Goal: Information Seeking & Learning: Stay updated

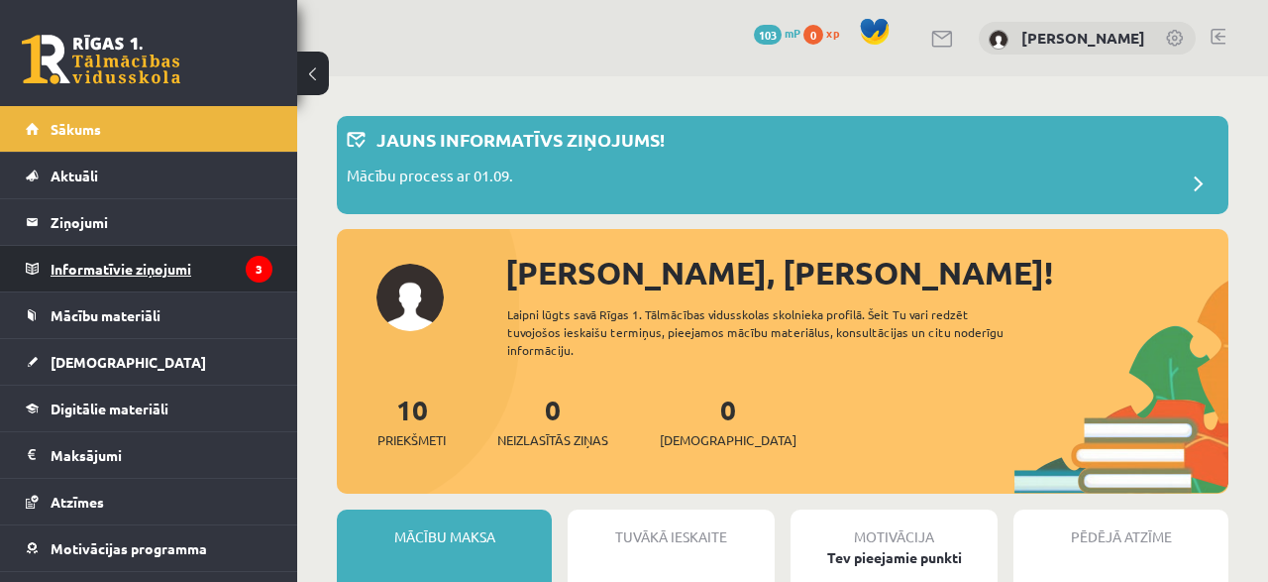
click at [156, 268] on legend "Informatīvie ziņojumi 3" at bounding box center [162, 269] width 222 height 46
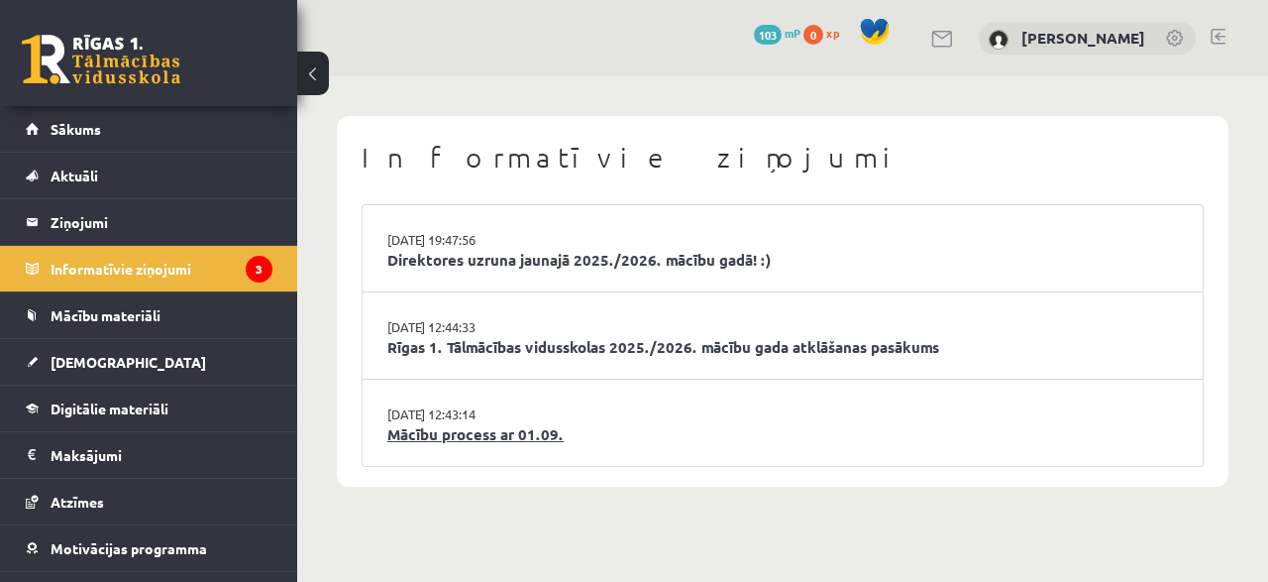
click at [492, 437] on link "Mācību process ar 01.09." at bounding box center [782, 434] width 791 height 23
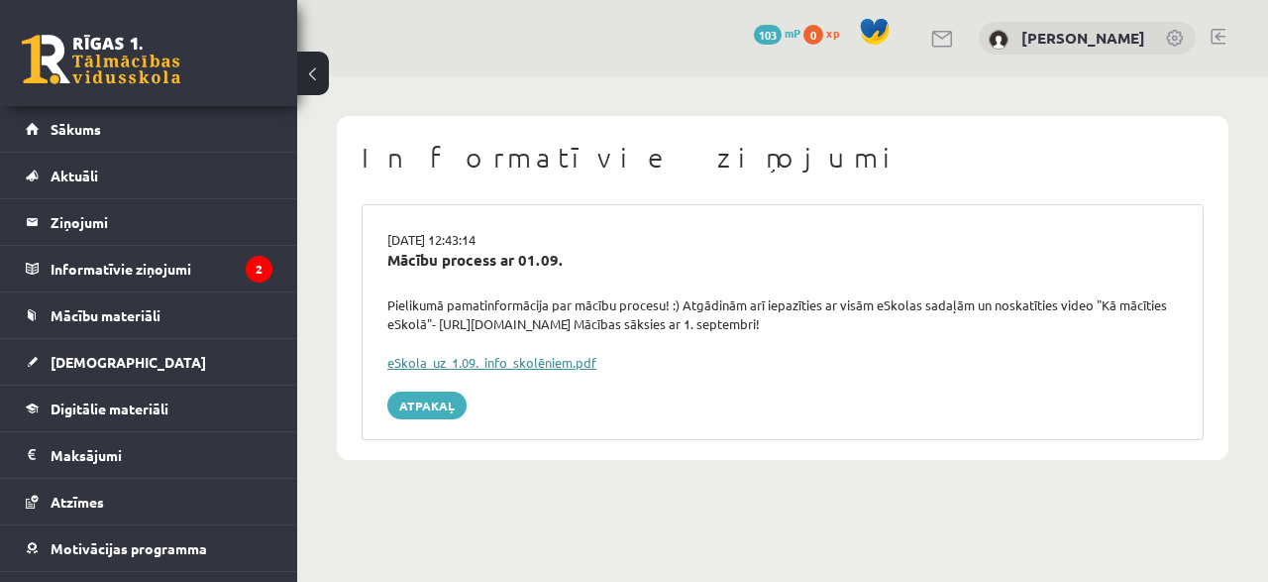
click at [508, 354] on link "eSkola_uz_1.09._info_skolēniem.pdf" at bounding box center [491, 362] width 209 height 17
click at [448, 391] on link "Atpakaļ" at bounding box center [426, 405] width 79 height 28
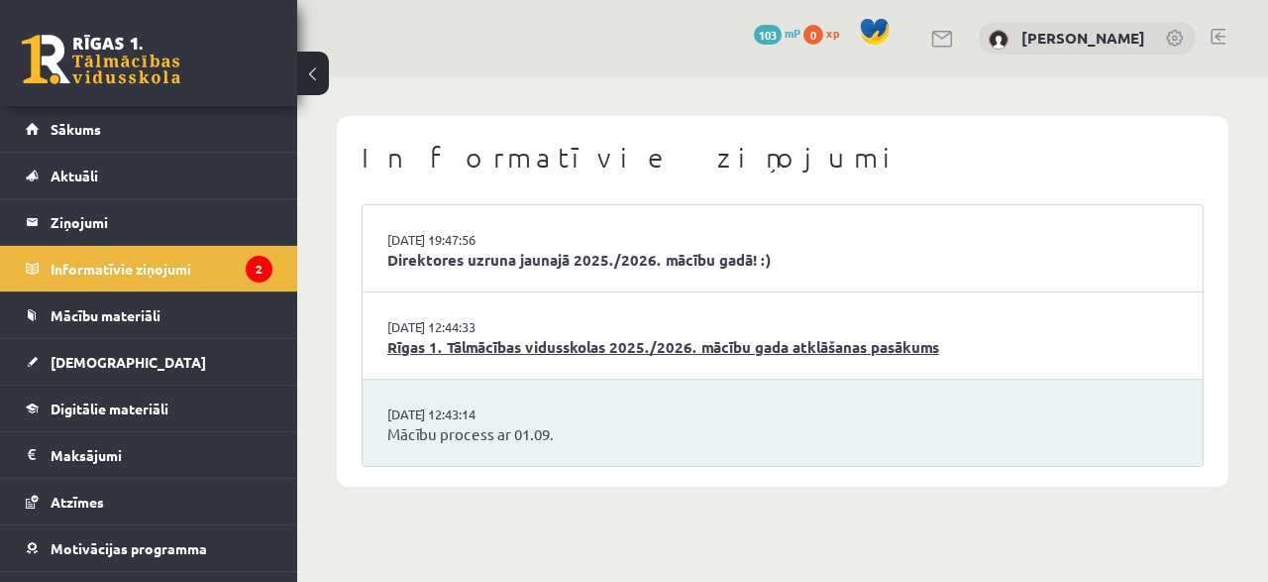
click at [553, 344] on link "Rīgas 1. Tālmācības vidusskolas 2025./2026. mācību gada atklāšanas pasākums" at bounding box center [782, 347] width 791 height 23
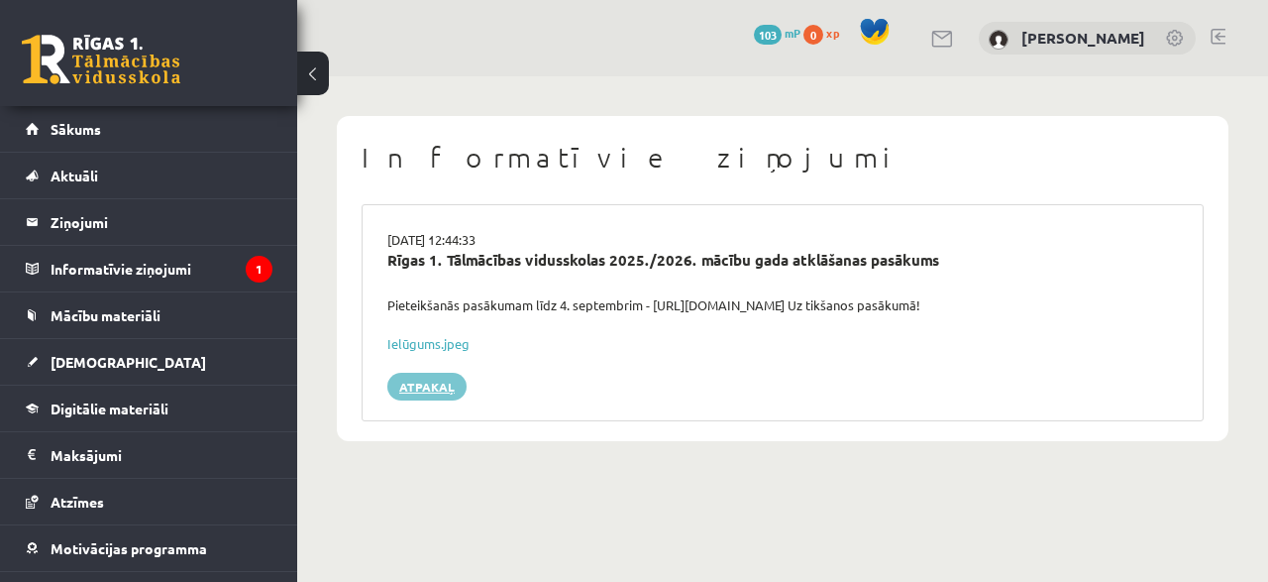
click at [441, 373] on link "Atpakaļ" at bounding box center [426, 387] width 79 height 28
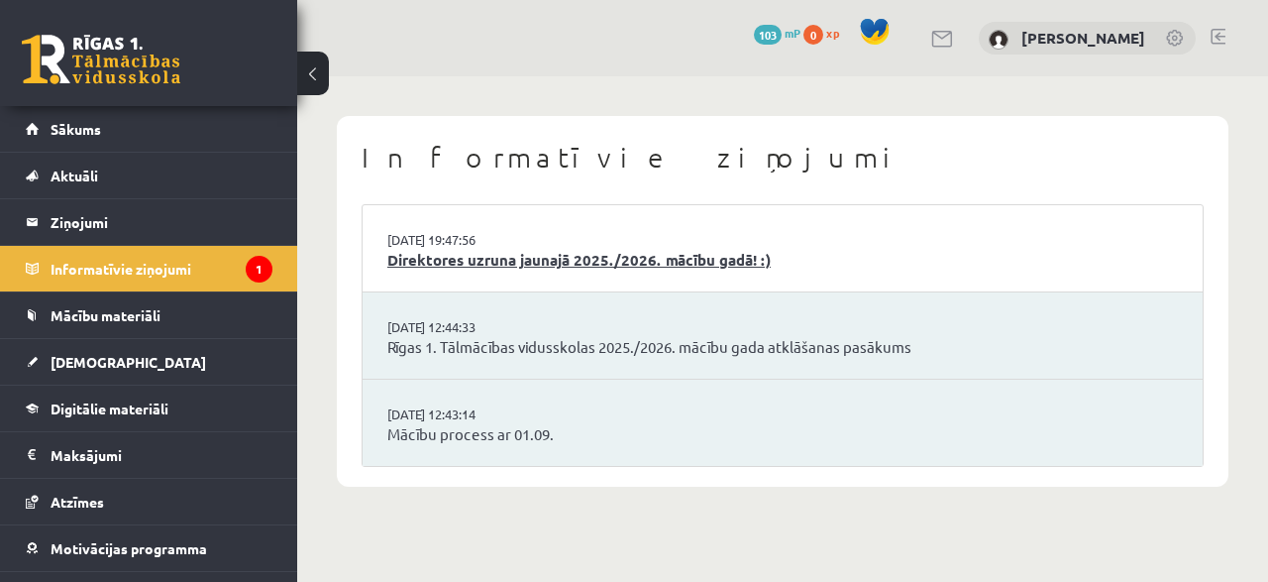
click at [531, 255] on link "Direktores uzruna jaunajā 2025./2026. mācību gadā! :)" at bounding box center [782, 260] width 791 height 23
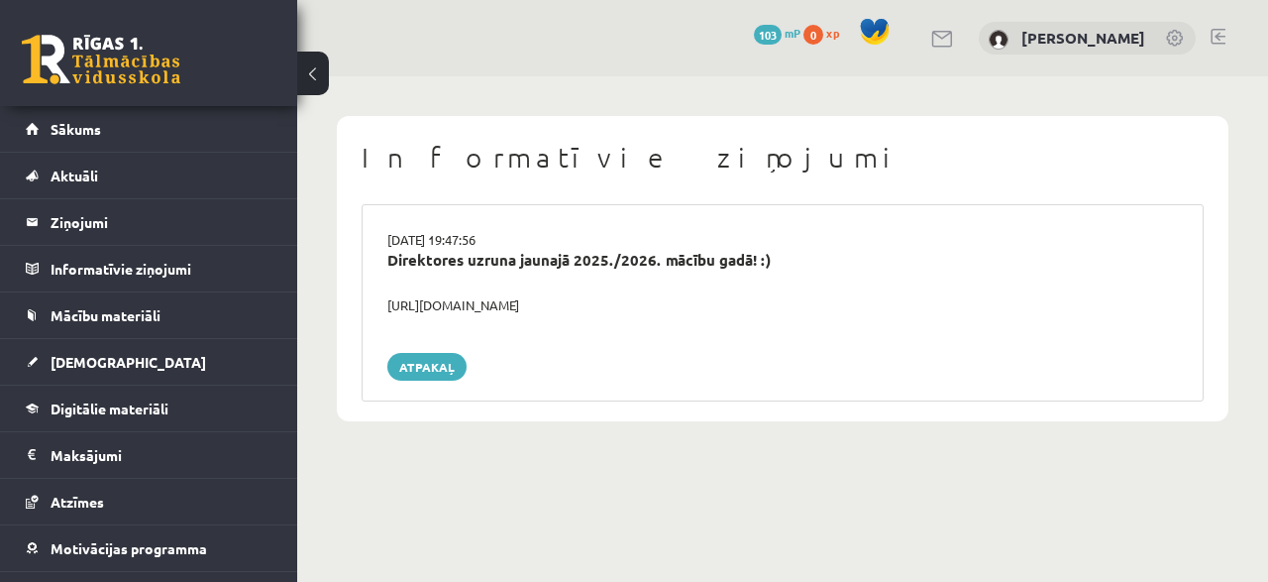
click at [497, 306] on div "[URL][DOMAIN_NAME]" at bounding box center [783, 305] width 821 height 20
drag, startPoint x: 375, startPoint y: 305, endPoint x: 664, endPoint y: 317, distance: 289.6
click at [664, 317] on div "29.08.2025 19:47:56 Direktores uzruna jaunajā 2025./2026. mācību gadā! :) https…" at bounding box center [783, 302] width 842 height 197
copy div "https://youtube.com/shorts/lM8RsWyzCn4 Atpakaļ"
click at [423, 353] on link "Atpakaļ" at bounding box center [426, 367] width 79 height 28
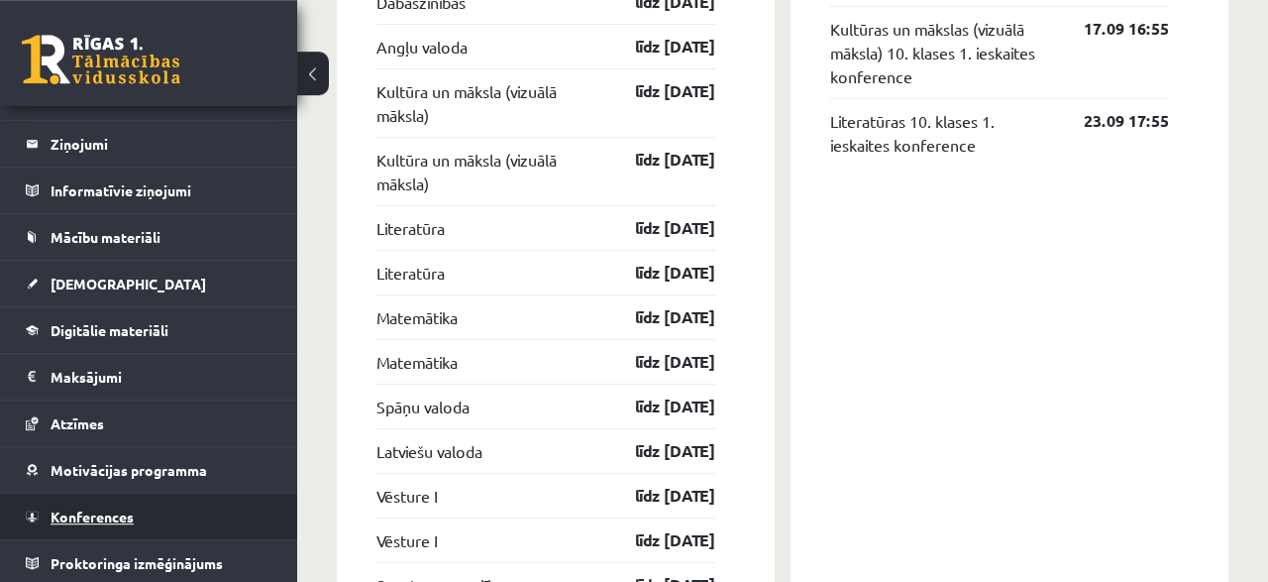
scroll to position [1958, 0]
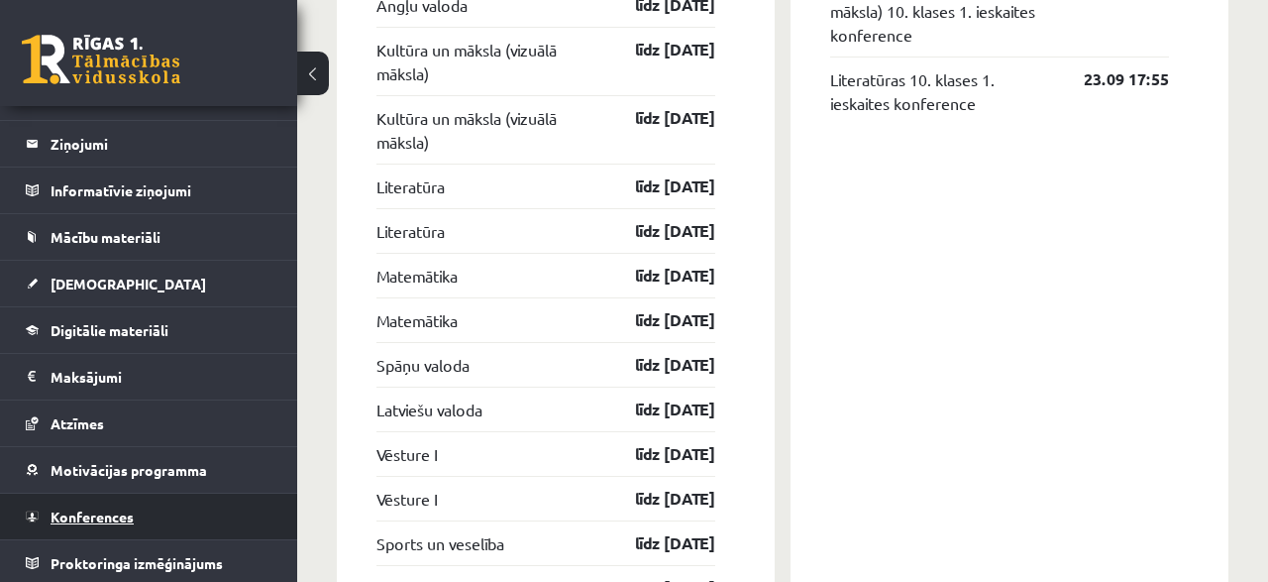
click at [112, 518] on span "Konferences" at bounding box center [92, 516] width 83 height 18
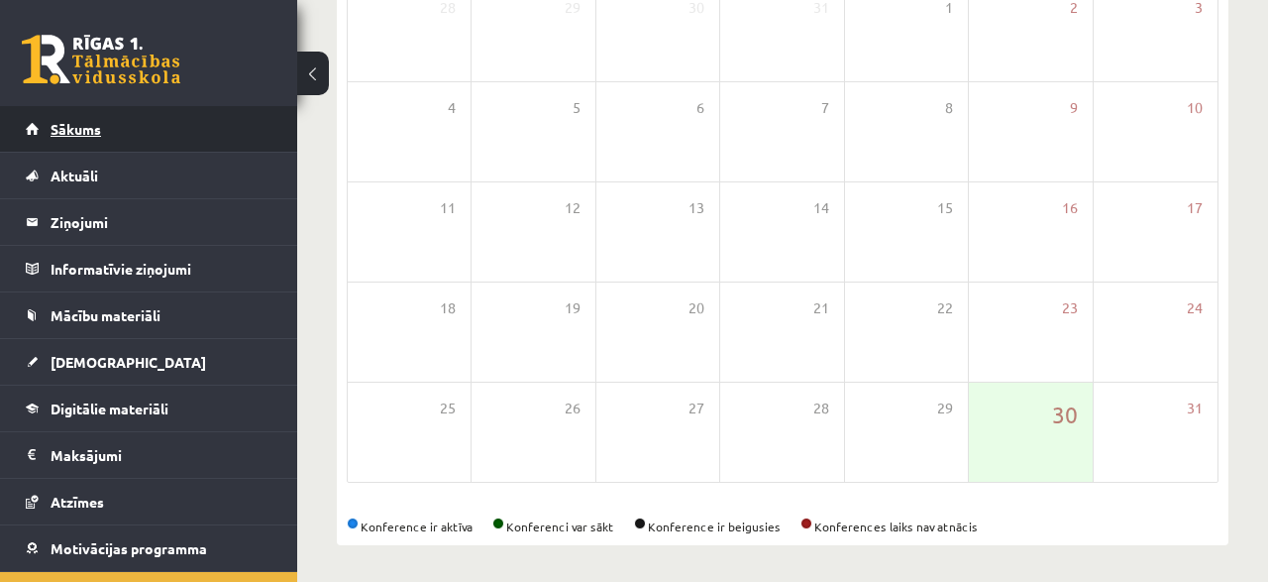
click at [64, 132] on span "Sākums" at bounding box center [76, 129] width 51 height 18
